Goal: Ask a question: Seek information or help from site administrators or community

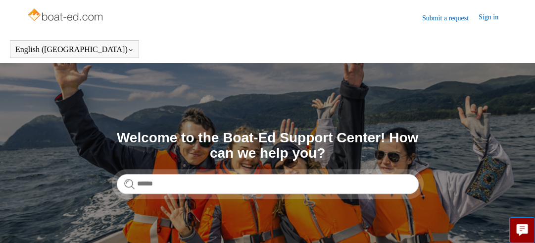
click at [133, 181] on form at bounding box center [268, 184] width 302 height 20
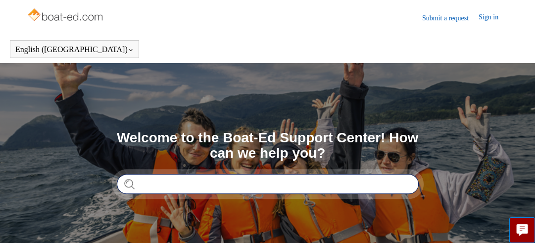
drag, startPoint x: 141, startPoint y: 178, endPoint x: 147, endPoint y: 181, distance: 7.1
click at [142, 179] on input "Search" at bounding box center [268, 184] width 302 height 20
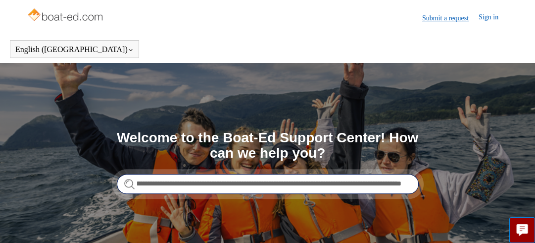
type input "**********"
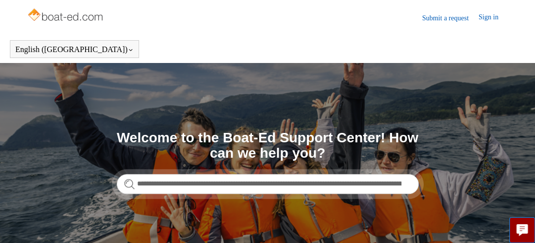
click at [439, 16] on link "Submit a request" at bounding box center [450, 18] width 56 height 10
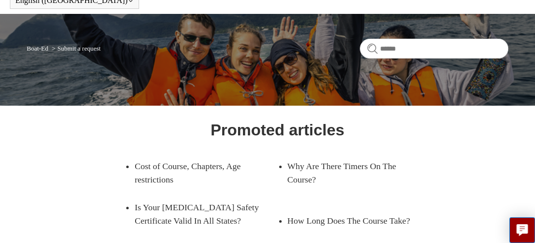
scroll to position [50, 0]
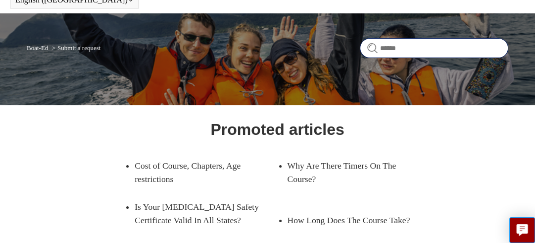
click at [384, 46] on input "Search" at bounding box center [434, 48] width 149 height 20
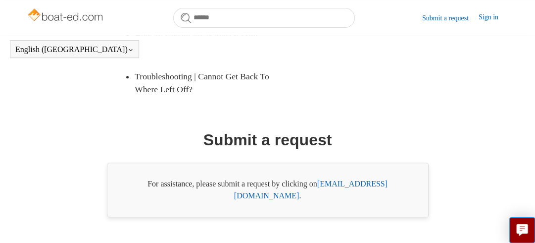
scroll to position [289, 0]
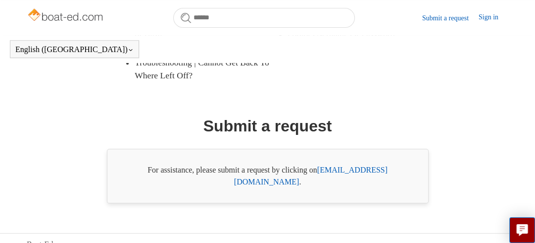
click at [347, 168] on link "[EMAIL_ADDRESS][DOMAIN_NAME]" at bounding box center [310, 175] width 153 height 20
click at [343, 168] on link "[EMAIL_ADDRESS][DOMAIN_NAME]" at bounding box center [310, 175] width 153 height 20
click at [359, 172] on link "[EMAIL_ADDRESS][DOMAIN_NAME]" at bounding box center [310, 175] width 153 height 20
click at [362, 167] on link "[EMAIL_ADDRESS][DOMAIN_NAME]" at bounding box center [310, 175] width 153 height 20
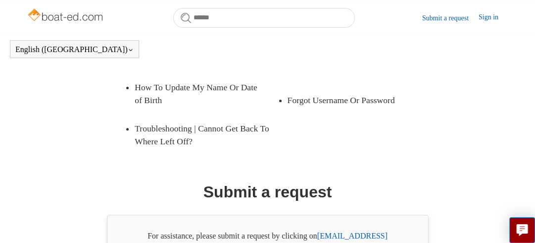
scroll to position [240, 0]
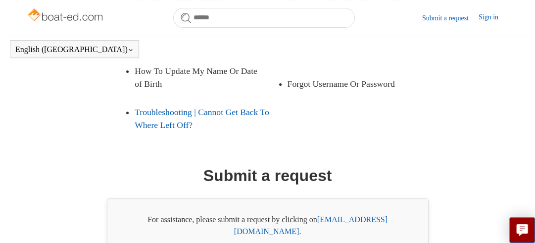
click at [186, 120] on link "Troubleshooting | Cannot Get Back To Where Left Off?" at bounding box center [206, 118] width 143 height 41
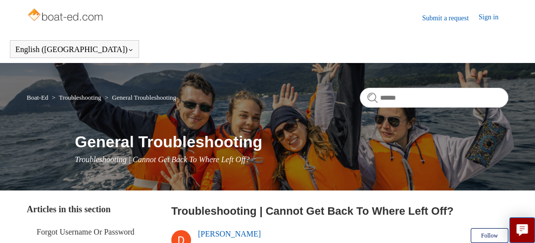
click at [425, 21] on link "Submit a request" at bounding box center [450, 18] width 56 height 10
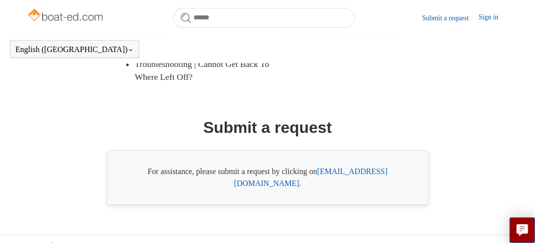
scroll to position [289, 0]
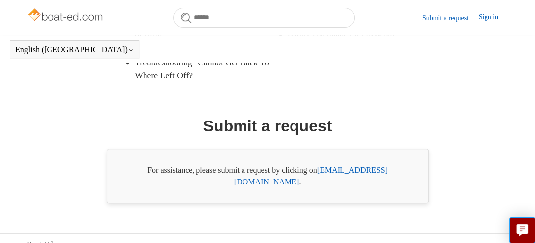
click at [345, 167] on link "[EMAIL_ADDRESS][DOMAIN_NAME]" at bounding box center [310, 175] width 153 height 20
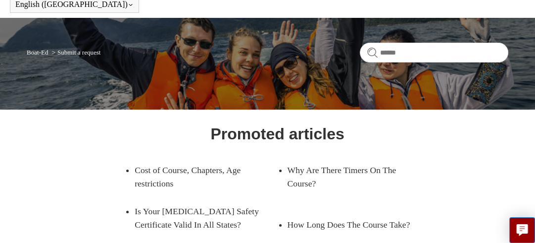
scroll to position [23, 0]
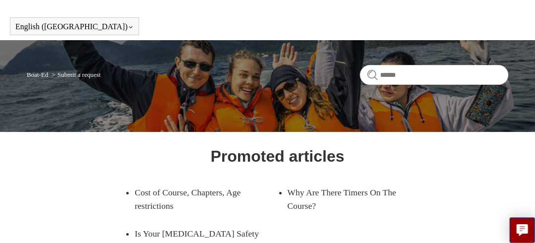
click at [40, 74] on link "Boat-Ed" at bounding box center [37, 74] width 21 height 7
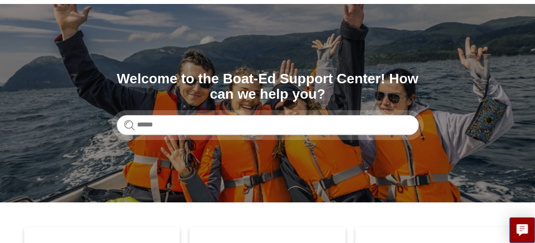
scroll to position [99, 0]
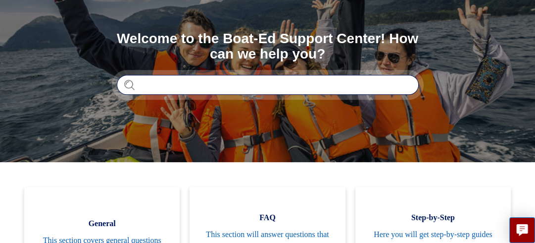
click at [141, 84] on input "Search" at bounding box center [268, 85] width 302 height 20
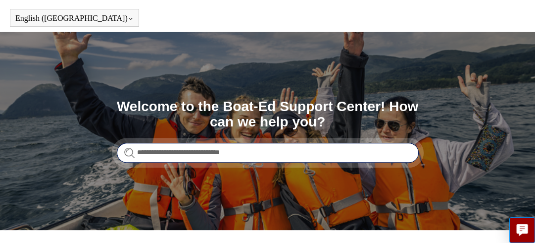
scroll to position [0, 0]
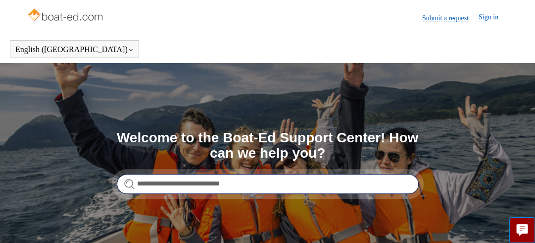
type input "**********"
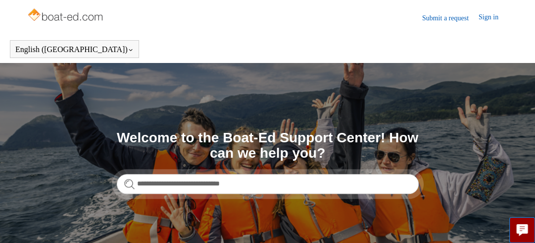
click at [440, 18] on link "Submit a request" at bounding box center [450, 18] width 56 height 10
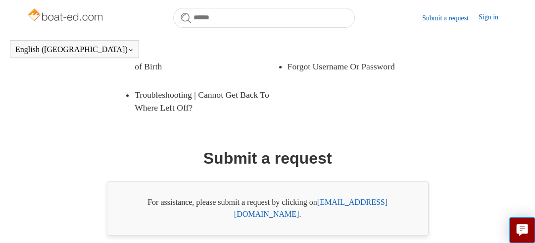
scroll to position [240, 0]
